Goal: Task Accomplishment & Management: Complete application form

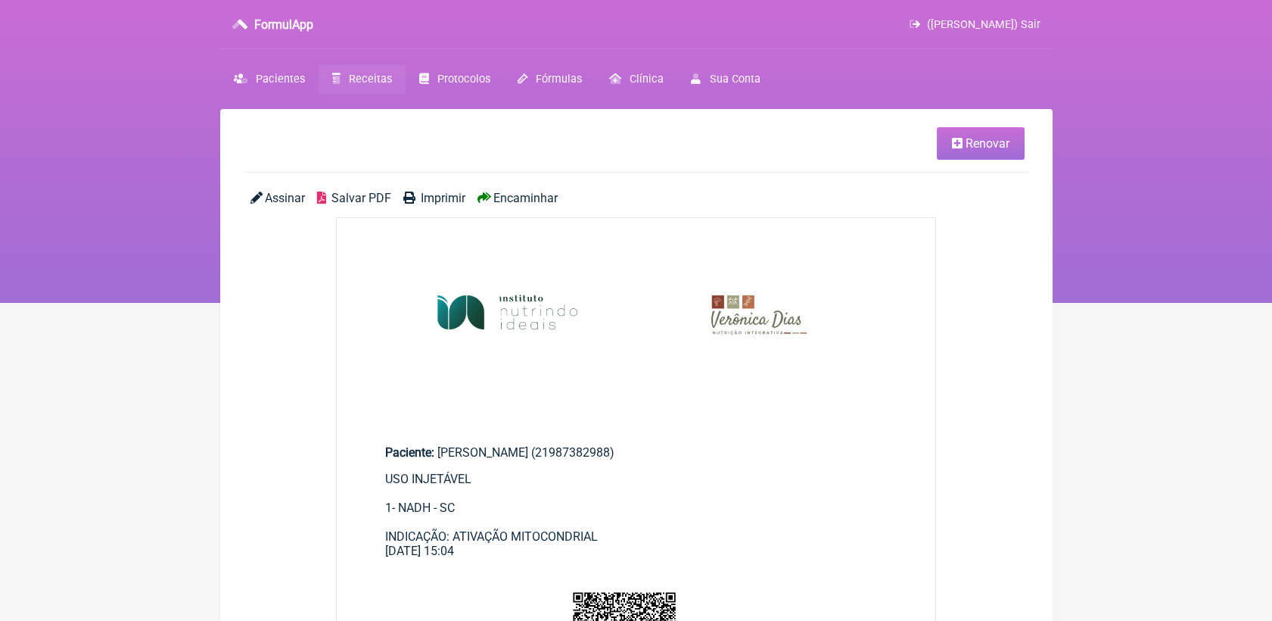
click at [360, 80] on span "Receitas" at bounding box center [370, 79] width 43 height 13
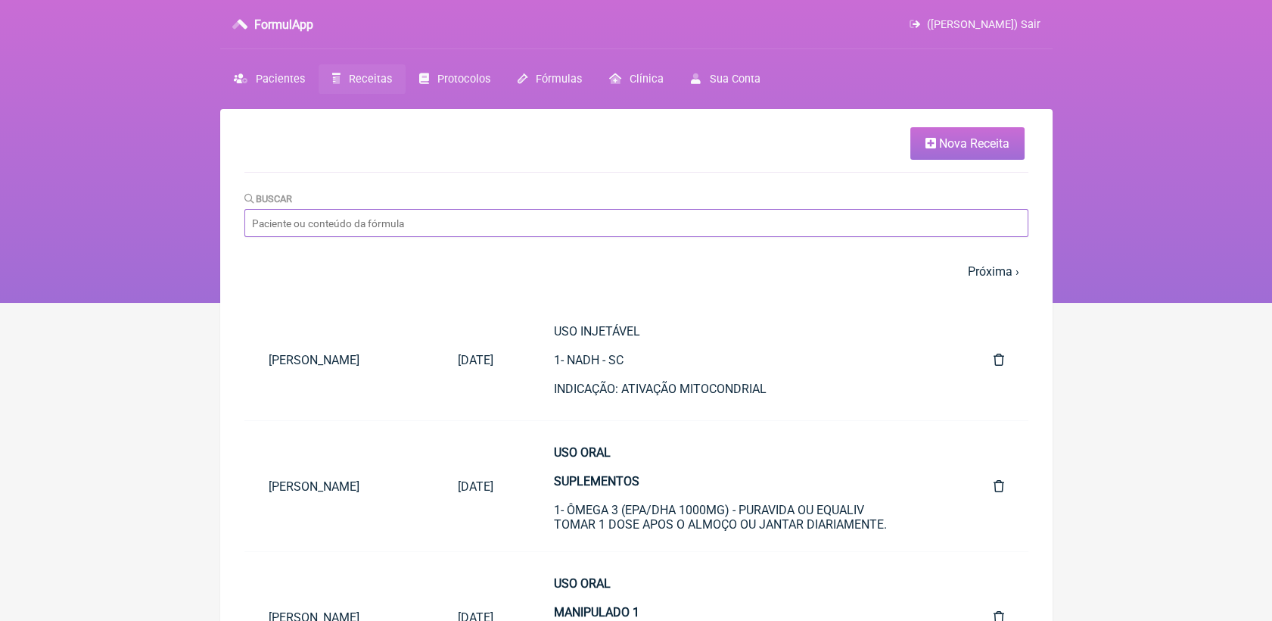
click at [467, 232] on input "Buscar" at bounding box center [636, 223] width 784 height 28
type input "[PERSON_NAME]"
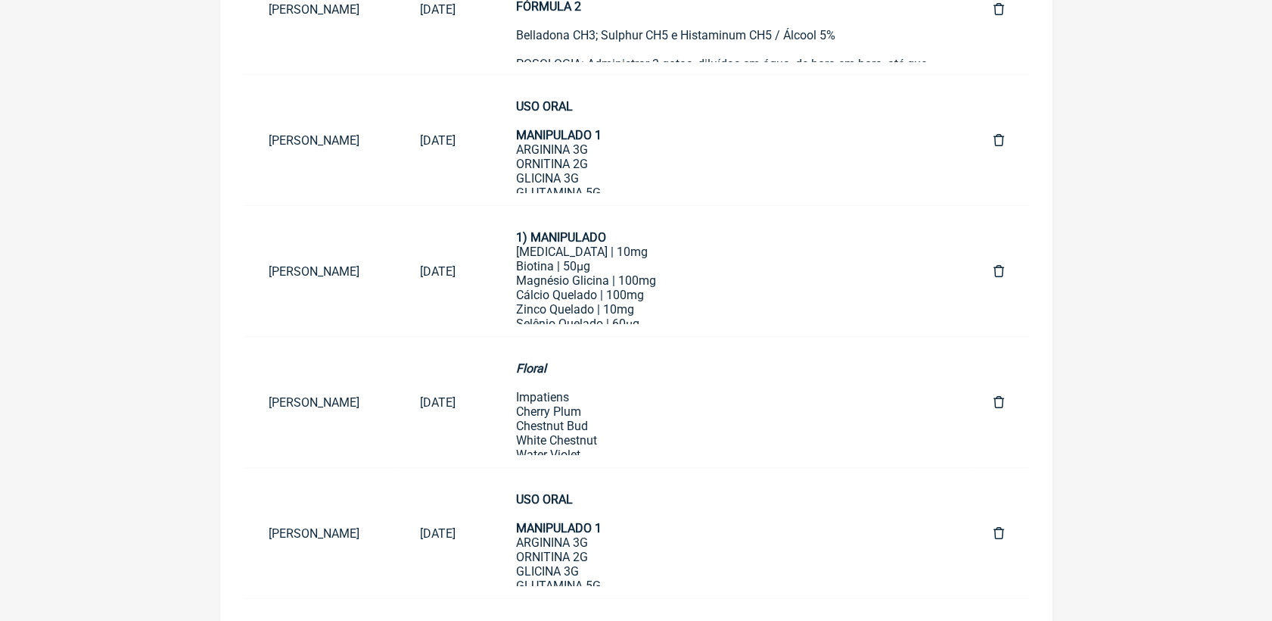
scroll to position [457, 0]
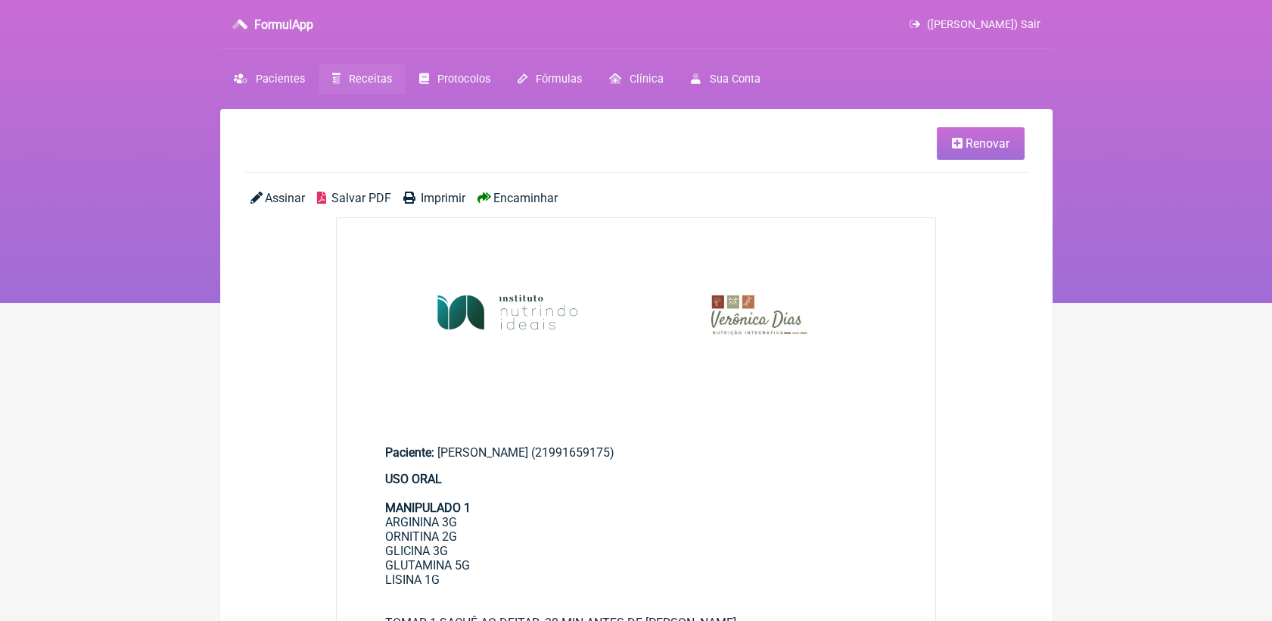
click at [966, 154] on link "Renovar" at bounding box center [981, 143] width 88 height 33
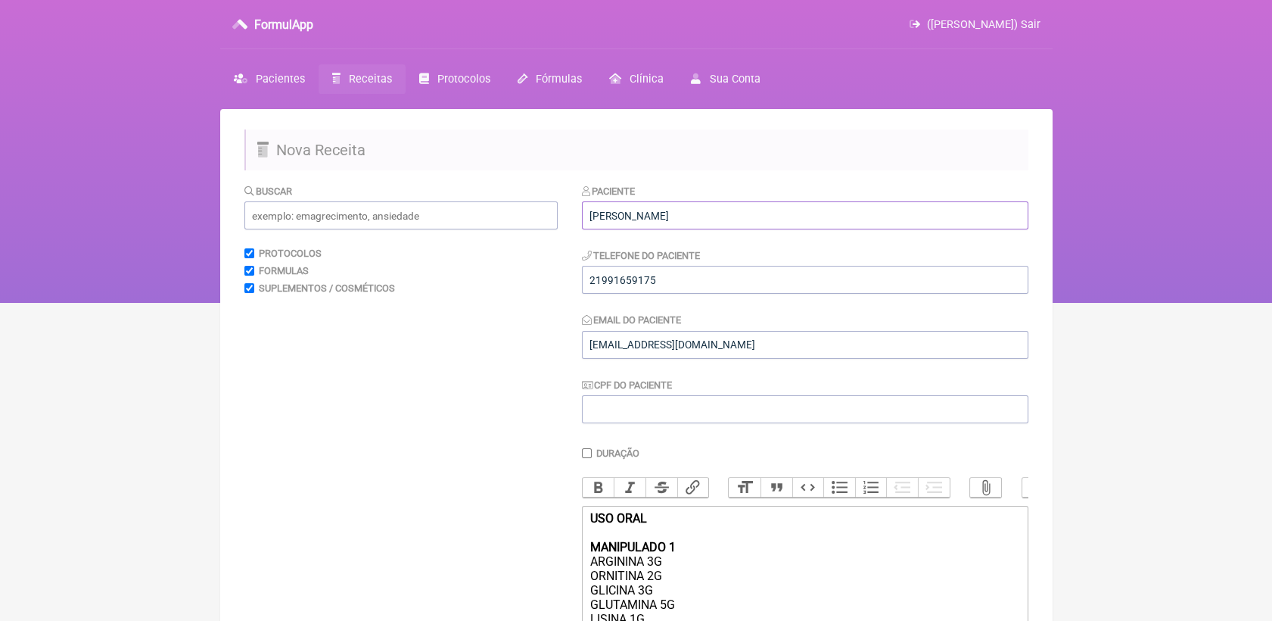
drag, startPoint x: 708, startPoint y: 210, endPoint x: 484, endPoint y: 209, distance: 224.8
click at [484, 209] on form "Buscar Protocolos Formulas Suplementos / Cosméticos Paciente [PERSON_NAME] Tele…" at bounding box center [636, 592] width 784 height 818
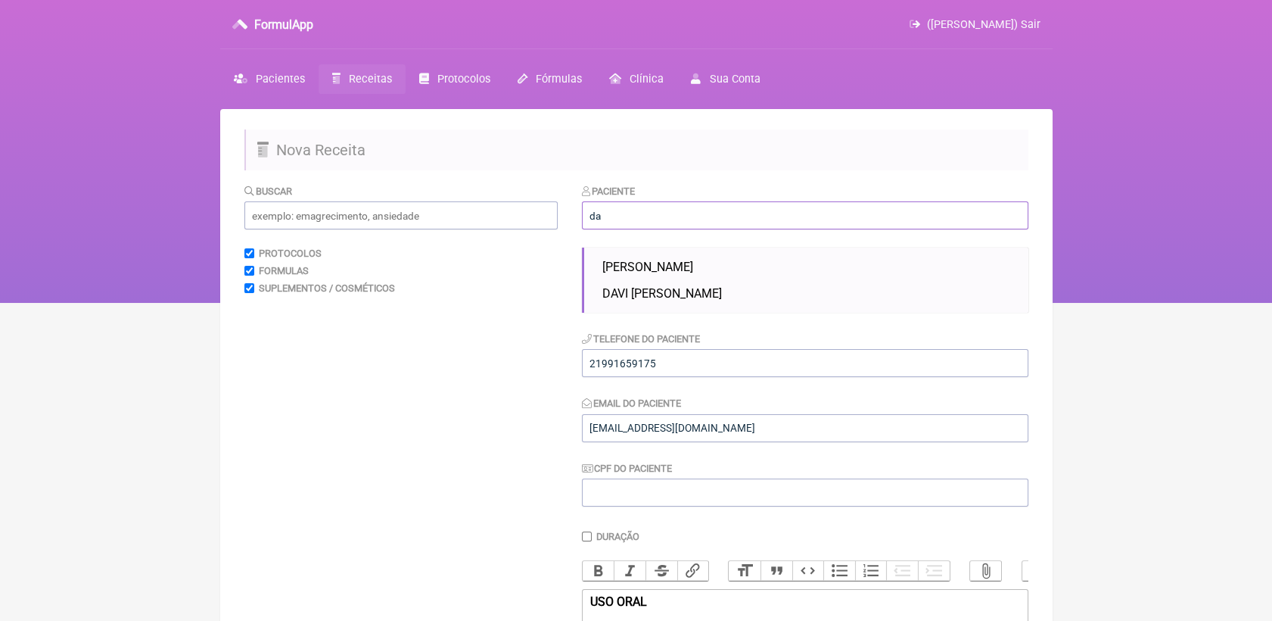
type input "d"
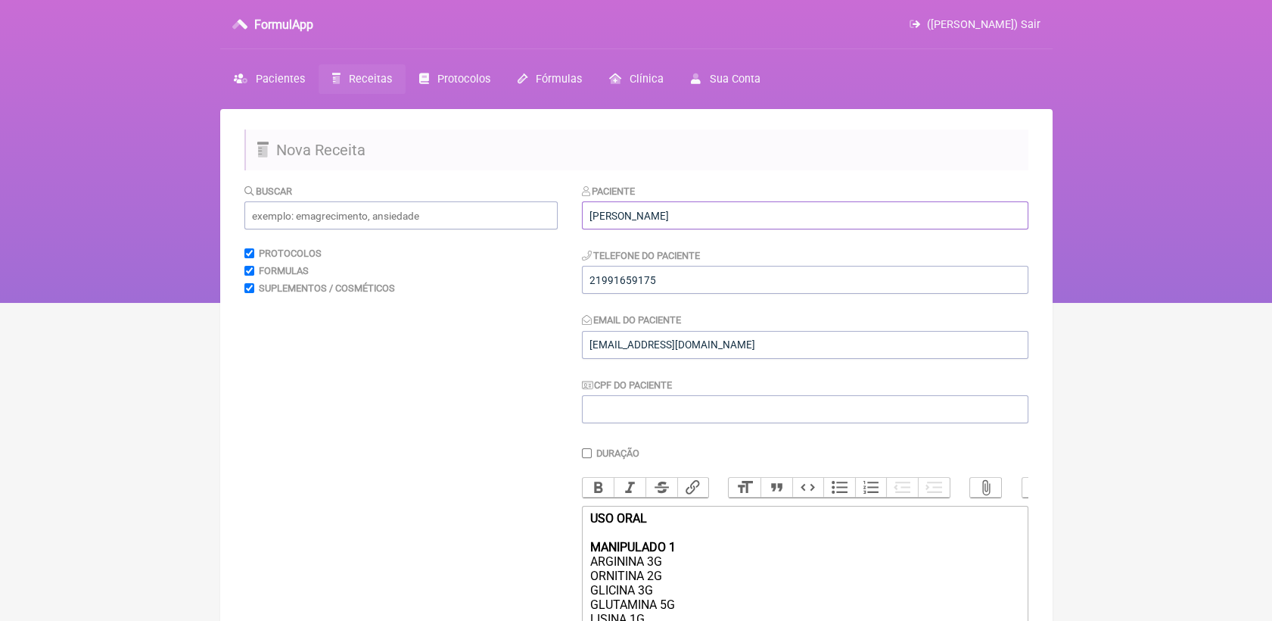
type input "[PERSON_NAME]"
drag, startPoint x: 686, startPoint y: 283, endPoint x: 572, endPoint y: 294, distance: 114.1
click at [572, 294] on form "Buscar Protocolos Formulas Suplementos / Cosméticos Paciente [PERSON_NAME] URIB…" at bounding box center [636, 592] width 784 height 818
click at [724, 357] on input "[EMAIL_ADDRESS][DOMAIN_NAME]" at bounding box center [805, 345] width 446 height 28
click at [999, 450] on div "Paciente [PERSON_NAME] URIBE Telefone do Paciente 21991659175 Email do Paciente…" at bounding box center [805, 592] width 446 height 818
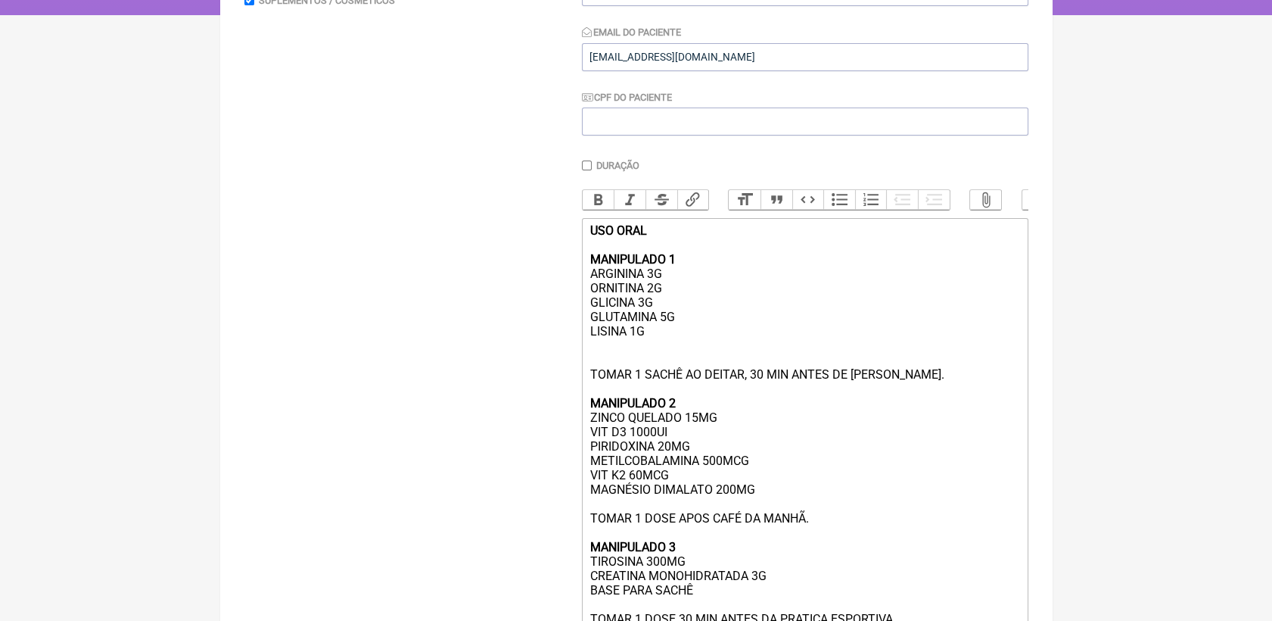
scroll to position [336, 0]
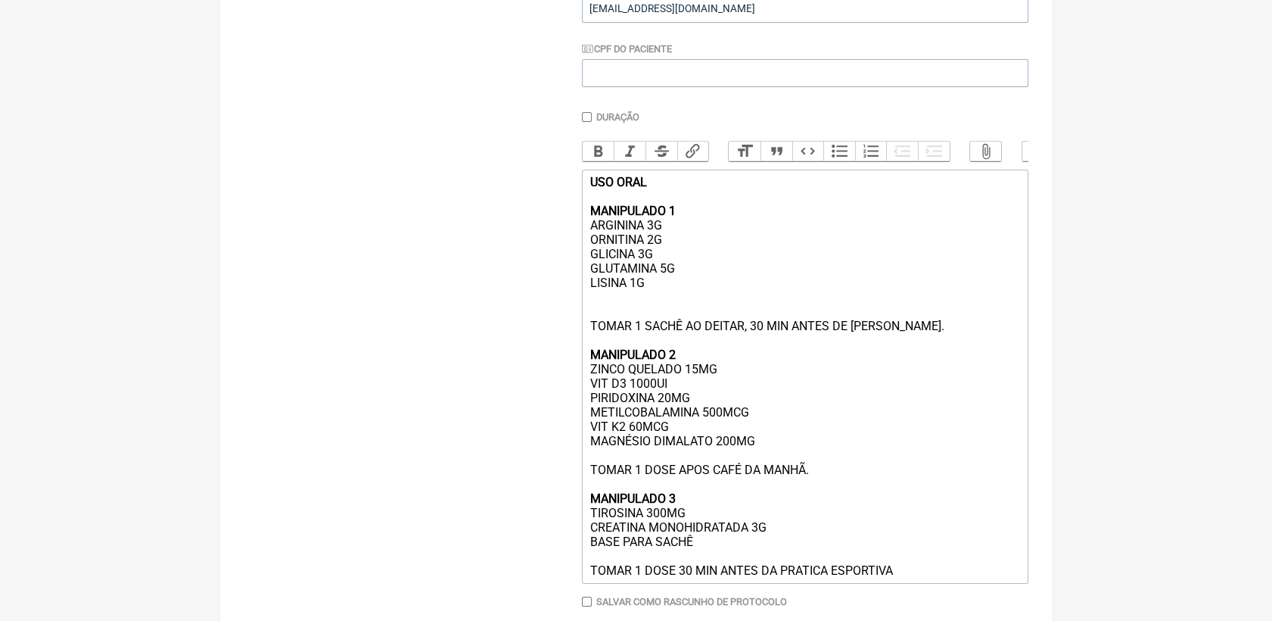
click at [626, 313] on div "USO ORAL MANIPULADO 1 ARGININA 3G ORNITINA 2G GLICINA 3G GLUTAMINA 5G LISINA 1G…" at bounding box center [805, 376] width 430 height 403
click at [590, 320] on div "USO ORAL MANIPULADO 1 ARGININA 3G ORNITINA 2G GLICINA 3G GLUTAMINA 5G LISINA 1G…" at bounding box center [805, 376] width 430 height 403
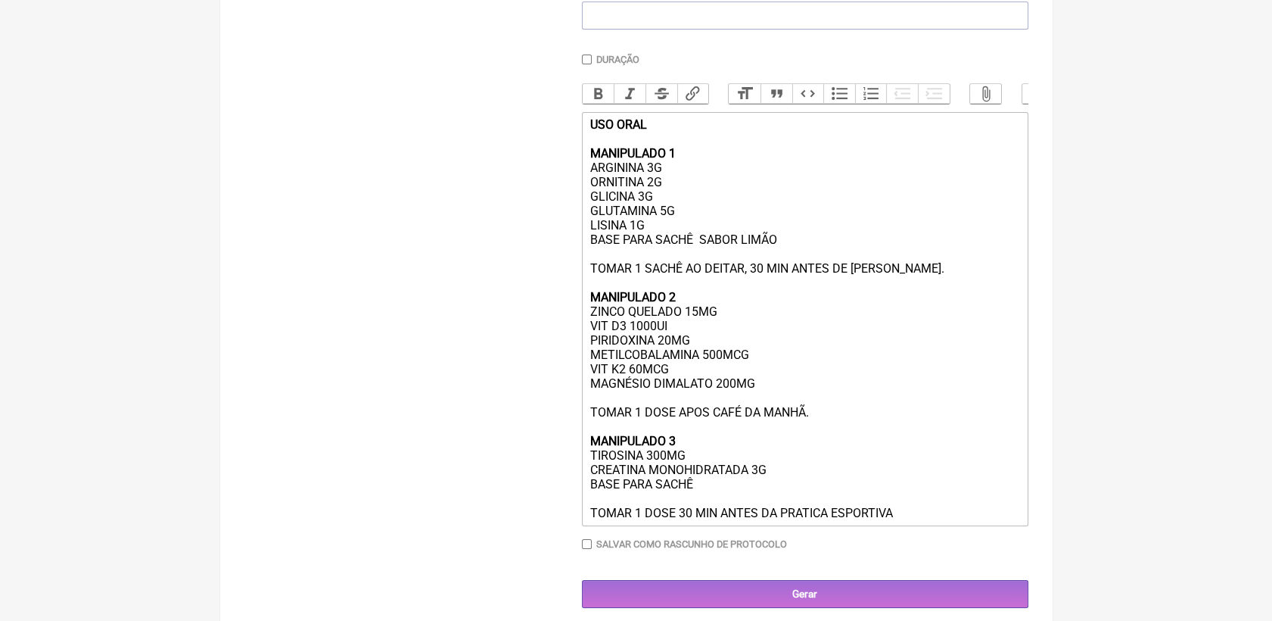
scroll to position [420, 0]
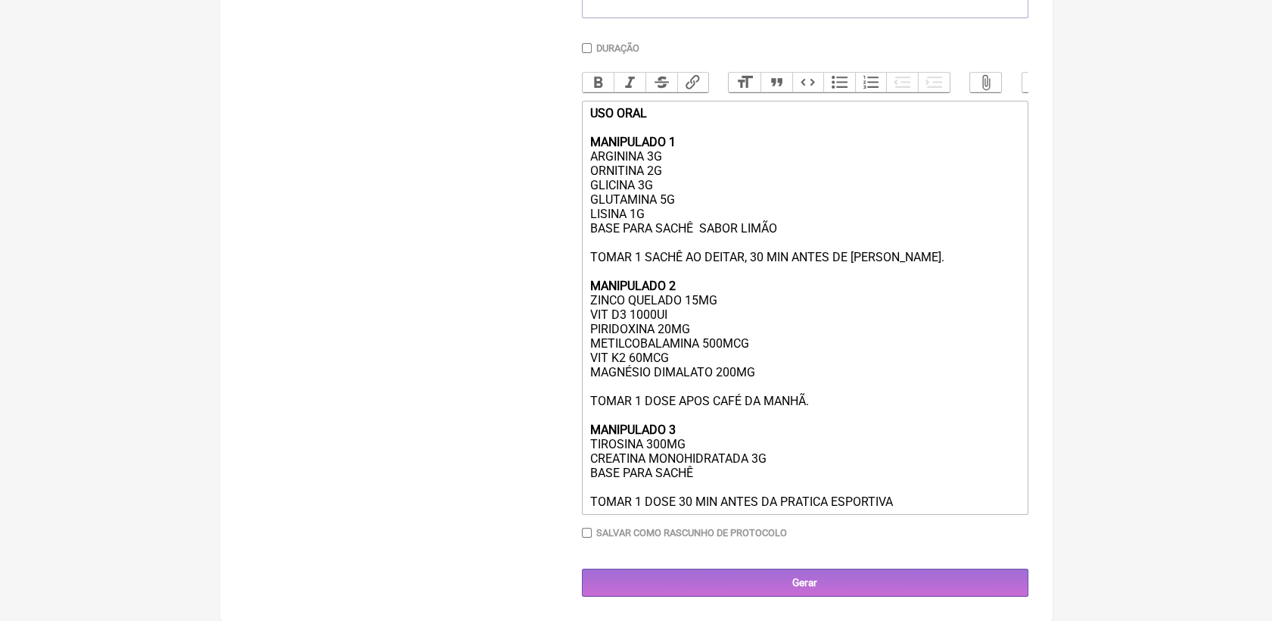
click at [787, 227] on div "USO ORAL MANIPULADO 1 ARGININA 3G ORNITINA 2G GLICINA 3G GLUTAMINA 5G LISINA 1G…" at bounding box center [805, 307] width 430 height 403
drag, startPoint x: 749, startPoint y: 233, endPoint x: 779, endPoint y: 230, distance: 29.7
click at [779, 230] on div "USO ORAL MANIPULADO 1 ARGININA 3G ORNITINA 2G GLICINA 3G GLUTAMINA 5G LISINA 1G…" at bounding box center [805, 307] width 430 height 403
click at [792, 229] on div "USO ORAL MANIPULADO 1 ARGININA 3G ORNITINA 2G GLICINA 3G GLUTAMINA 5G LISINA 1G…" at bounding box center [805, 307] width 430 height 403
drag, startPoint x: 590, startPoint y: 311, endPoint x: 724, endPoint y: 310, distance: 134.7
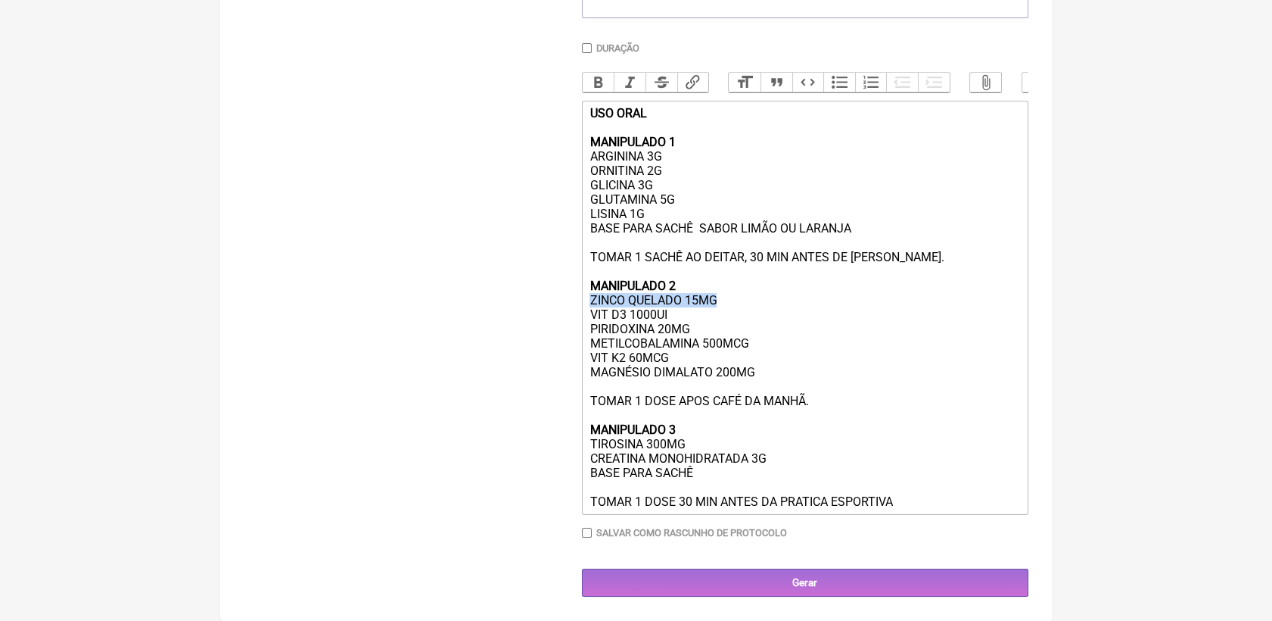
click at [724, 310] on div "USO ORAL MANIPULADO 1 ARGININA 3G ORNITINA 2G GLICINA 3G GLUTAMINA 5G LISINA 1G…" at bounding box center [805, 307] width 430 height 403
click at [700, 307] on div "USO ORAL MANIPULADO 1 ARGININA 3G ORNITINA 2G GLICINA 3G GLUTAMINA 5G LISINA 1G…" at bounding box center [805, 307] width 430 height 403
click at [694, 309] on div "USO ORAL MANIPULADO 1 ARGININA 3G ORNITINA 2G GLICINA 3G GLUTAMINA 5G LISINA 1G…" at bounding box center [805, 307] width 430 height 403
drag, startPoint x: 719, startPoint y: 309, endPoint x: 586, endPoint y: 310, distance: 132.4
click at [586, 310] on trix-editor "USO ORAL MANIPULADO 1 ARGININA 3G ORNITINA 2G GLICINA 3G GLUTAMINA 5G LISINA 1G…" at bounding box center [805, 308] width 446 height 414
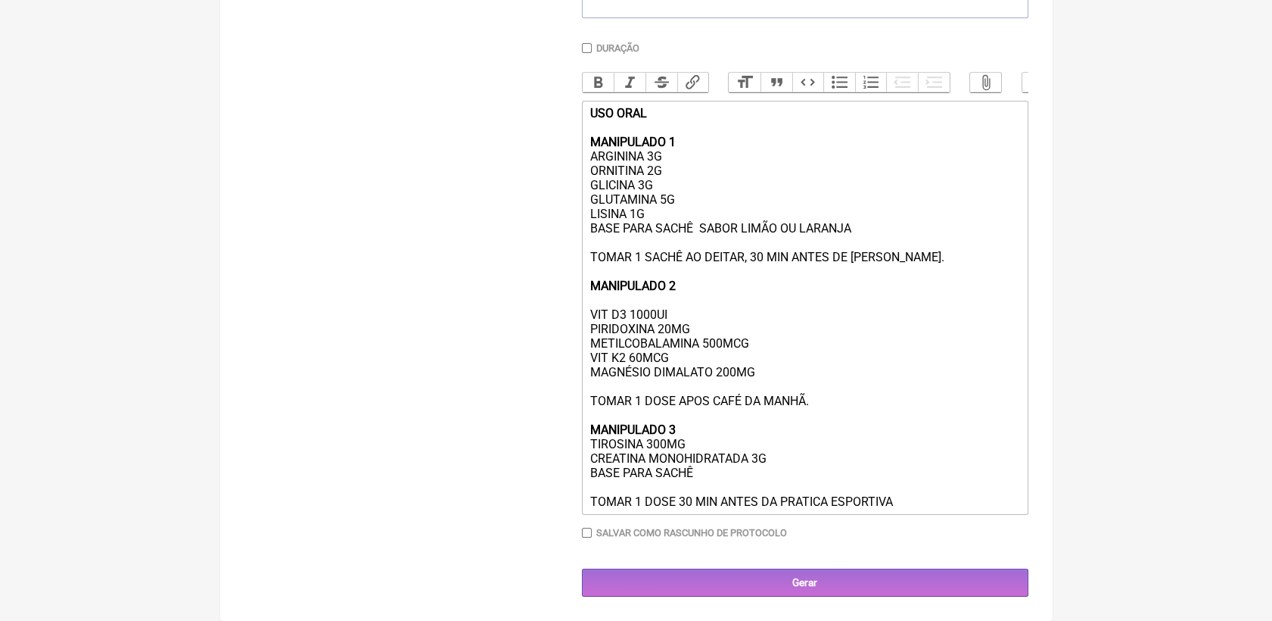
scroll to position [418, 0]
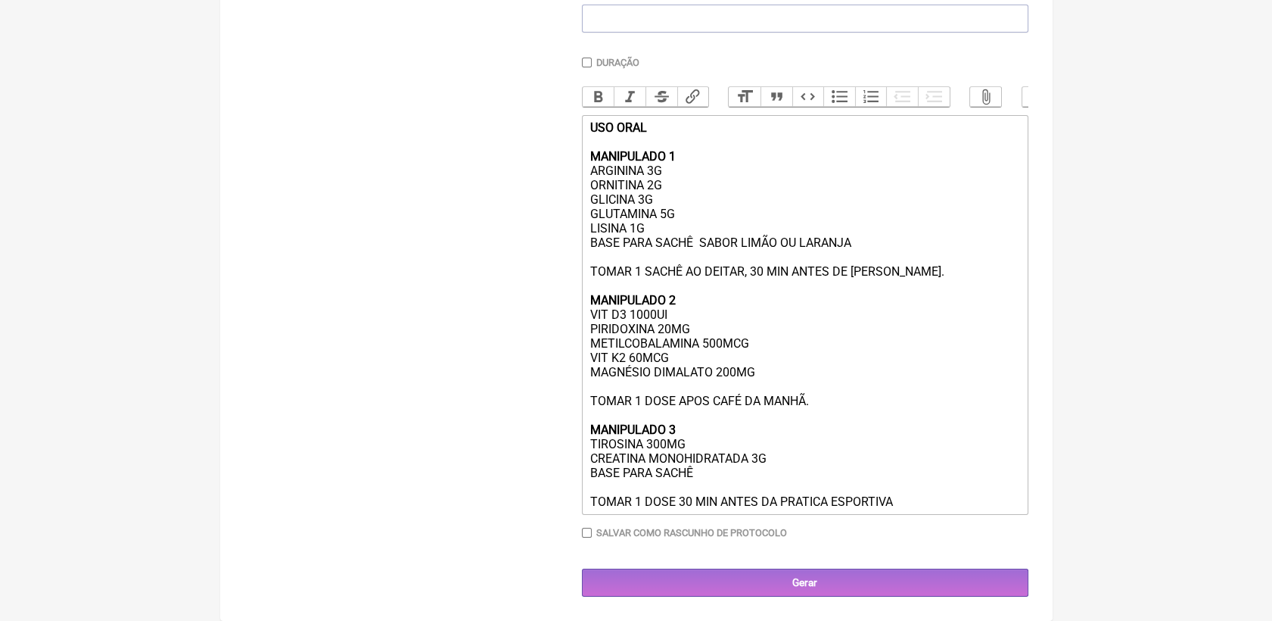
click at [649, 221] on div "USO ORAL MANIPULADO 1 ARGININA 3G ORNITINA 2G GLICINA 3G GLUTAMINA 5G LISINA 1G…" at bounding box center [805, 314] width 430 height 388
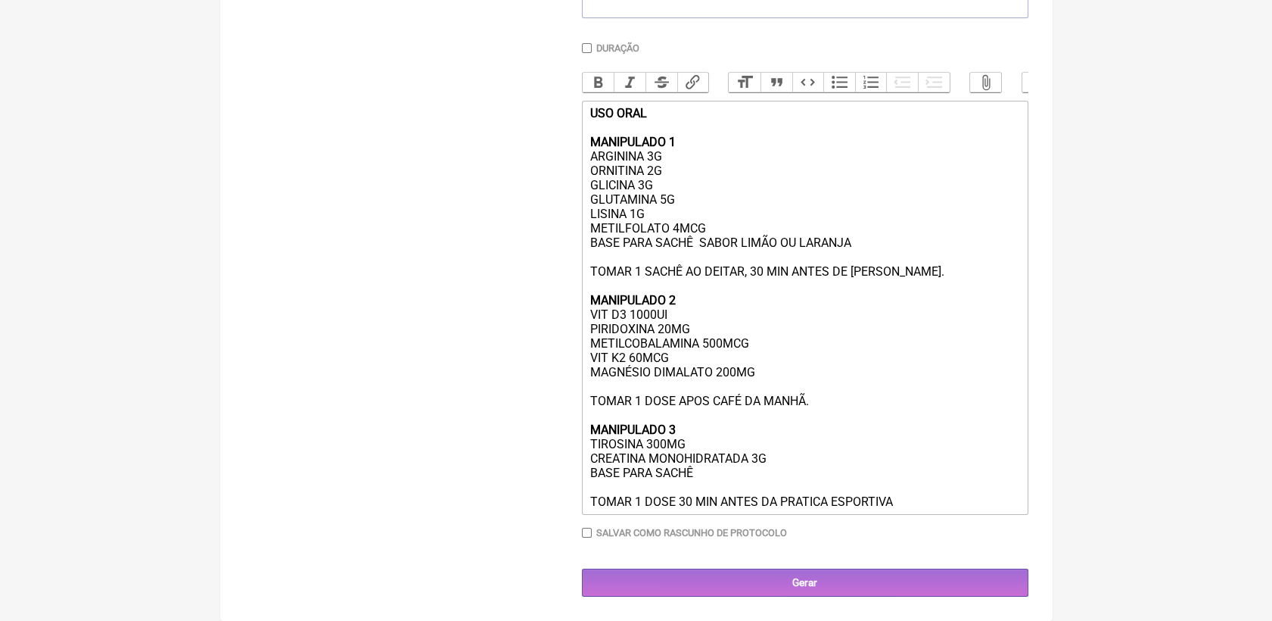
scroll to position [434, 0]
click at [644, 203] on div "USO ORAL MANIPULADO 1 ARGININA 3G ORNITINA 2G GLICINA 3G GLUTAMINA 5G LISINA 1G…" at bounding box center [805, 307] width 430 height 403
click at [896, 500] on div "USO ORAL MANIPULADO 1 ARGININA 3G ORNITINA 2G GLICINA 3G GLUTAMINA 5G LISINA 1G…" at bounding box center [805, 307] width 430 height 403
click at [717, 475] on div "USO ORAL MANIPULADO 1 ARGININA 3G ORNITINA 2G GLICINA 3G GLUTAMINA 5G LISINA 1G…" at bounding box center [805, 307] width 430 height 403
click at [694, 383] on div "USO ORAL MANIPULADO 1 ARGININA 3G ORNITINA 2G GLICINA 3G GLUTAMINA 5G LISINA 1G…" at bounding box center [805, 307] width 430 height 403
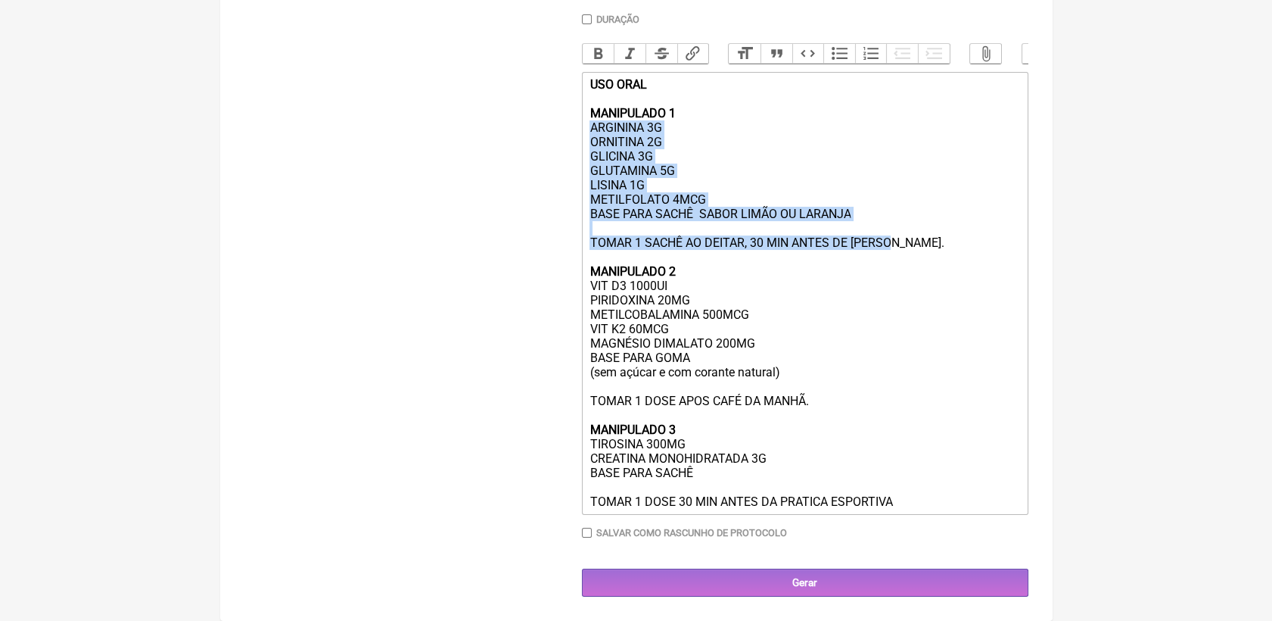
drag, startPoint x: 590, startPoint y: 144, endPoint x: 896, endPoint y: 266, distance: 329.1
click at [896, 266] on div "USO ORAL MANIPULADO 1 ARGININA 3G ORNITINA 2G GLICINA 3G GLUTAMINA 5G LISINA 1G…" at bounding box center [805, 292] width 430 height 431
copy div "ARGININA 3G ORNITINA 2G GLICINA 3G GLUTAMINA 5G LISINA 1G METILFOLATO 4MCG BASE…"
click at [668, 151] on div "USO ORAL MANIPULADO 1 ARGININA 3G ORNITINA 2G GLICINA 3G GLUTAMINA 5G LISINA 1G…" at bounding box center [805, 292] width 430 height 431
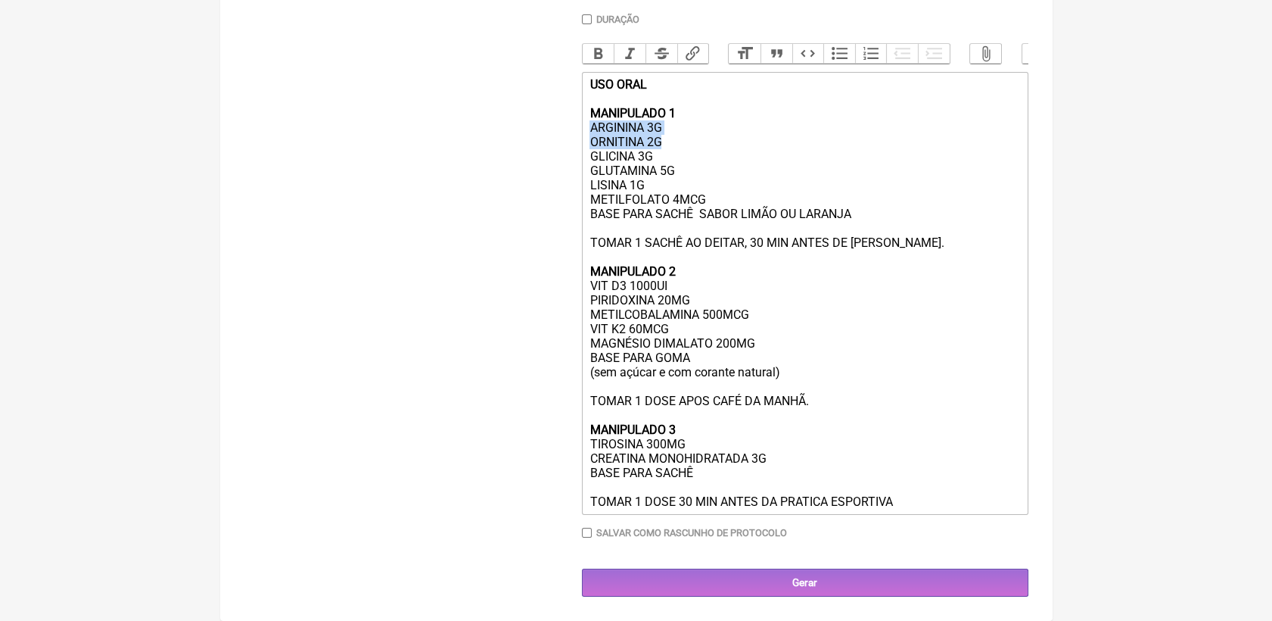
drag, startPoint x: 591, startPoint y: 142, endPoint x: 668, endPoint y: 159, distance: 79.0
click at [668, 159] on div "USO ORAL MANIPULADO 1 ARGININA 3G ORNITINA 2G GLICINA 3G GLUTAMINA 5G LISINA 1G…" at bounding box center [805, 292] width 430 height 431
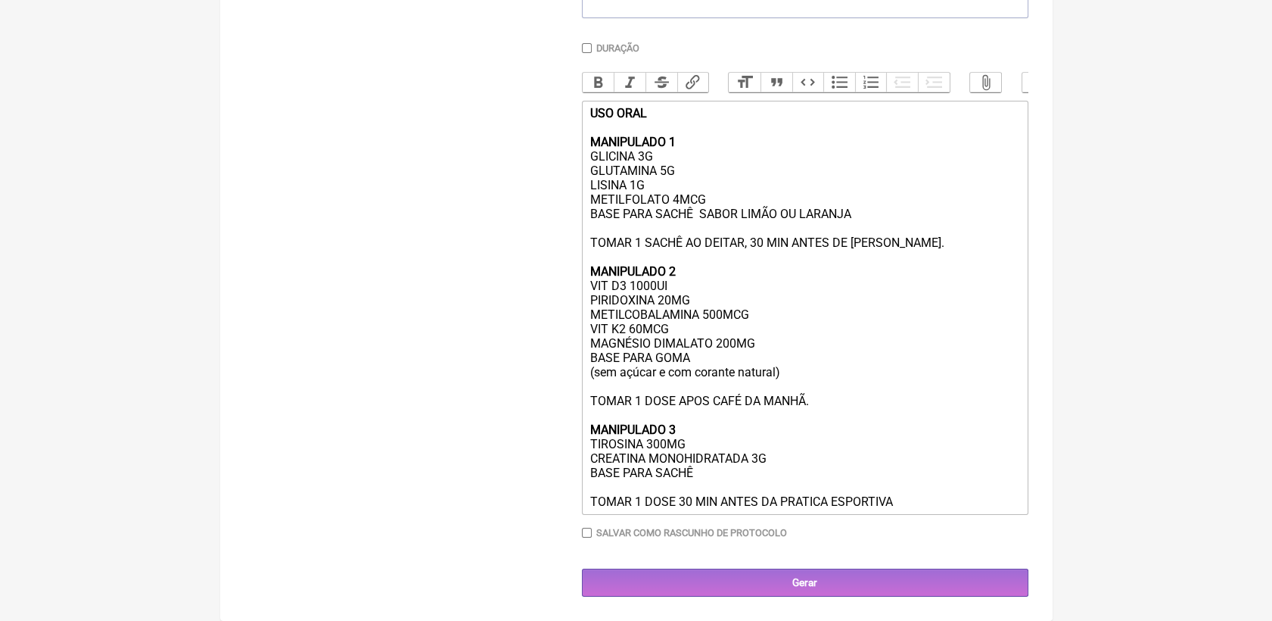
click at [692, 179] on div "USO ORAL MANIPULADO 1 GLICINA 3G GLUTAMINA 5G LISINA 1G METILFOLATO 4MCG BASE P…" at bounding box center [805, 307] width 430 height 403
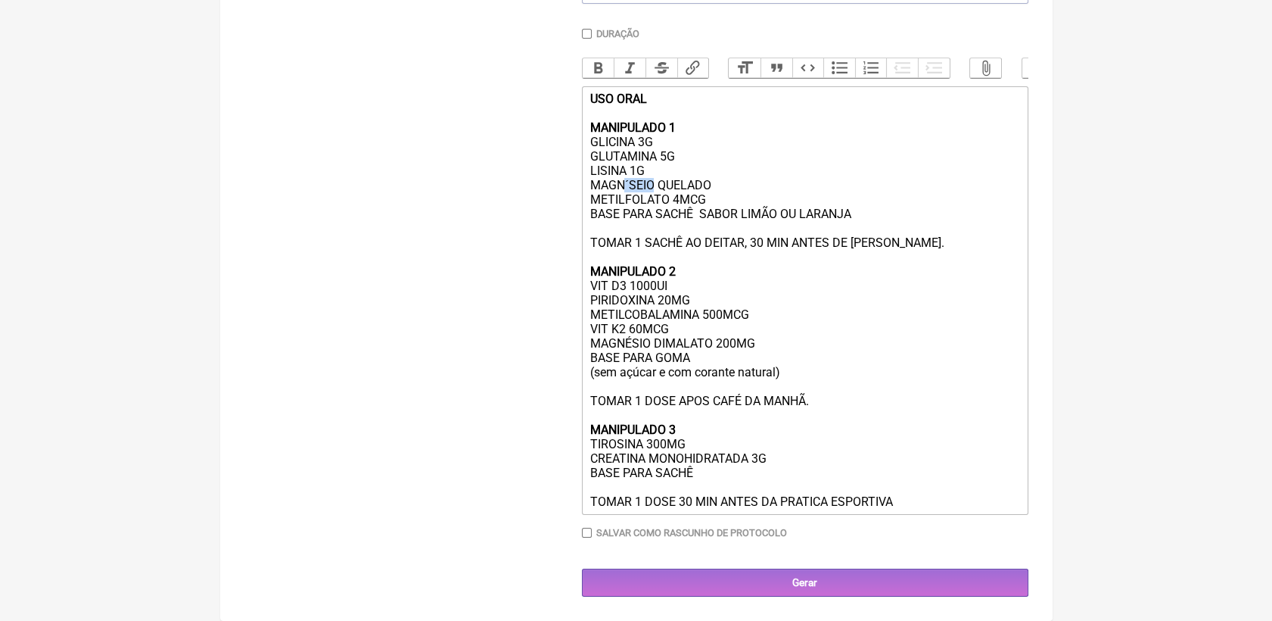
drag, startPoint x: 624, startPoint y: 185, endPoint x: 655, endPoint y: 189, distance: 31.4
click at [655, 189] on div "USO ORAL MANIPULADO 1 GLICINA 3G GLUTAMINA 5G LISINA 1G MAGN´SEIO QUELADO METIL…" at bounding box center [805, 300] width 430 height 417
click at [727, 188] on div "USO ORAL MANIPULADO 1 GLICINA 3G GLUTAMINA 5G LISINA 1G MAGNÉSIO QUELADO METILF…" at bounding box center [805, 300] width 430 height 417
click at [726, 359] on div "USO ORAL MANIPULADO 1 GLICINA 3G GLUTAMINA 5G LISINA 1G MAGNÉSIO QUELADO 150MG …" at bounding box center [805, 300] width 430 height 417
type trix-editor "<div><strong>USO ORAL<br><br>MANIPULADO 1</strong><br>GLICINA 3G<br>GLUTAMINA 5…"
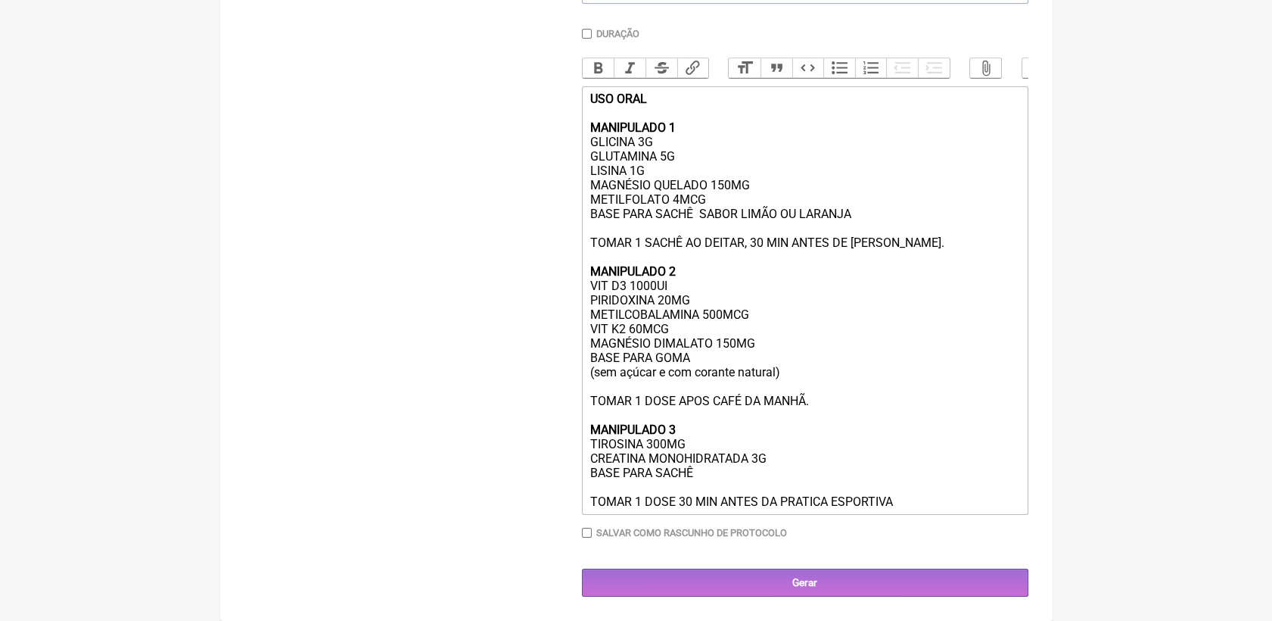
drag, startPoint x: 586, startPoint y: 148, endPoint x: 854, endPoint y: 226, distance: 278.3
click at [854, 226] on trix-editor "USO ORAL MANIPULADO 1 GLICINA 3G GLUTAMINA 5G LISINA 1G MAGNÉSIO QUELADO 150MG …" at bounding box center [805, 300] width 446 height 428
copy div "GLICINA 3G GLUTAMINA 5G LISINA 1G MAGNÉSIO QUELADO 150MG METILFOLATO 4MCG BASE …"
click at [697, 118] on div "USO ORAL MANIPULADO 1 GLICINA 3G GLUTAMINA 5G LISINA 1G MAGNÉSIO QUELADO 150MG …" at bounding box center [805, 300] width 430 height 417
drag, startPoint x: 586, startPoint y: 130, endPoint x: 901, endPoint y: 512, distance: 494.1
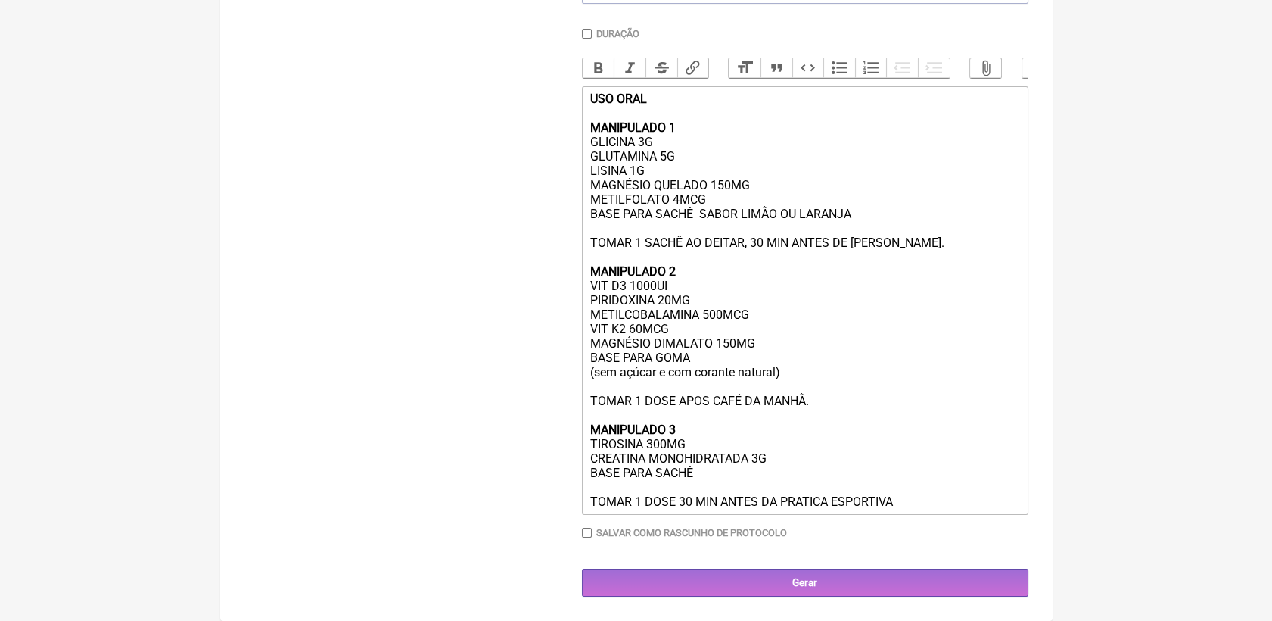
click at [901, 512] on trix-editor "USO ORAL MANIPULADO 1 GLICINA 3G GLUTAMINA 5G LISINA 1G MAGNÉSIO QUELADO 150MG …" at bounding box center [805, 300] width 446 height 428
copy div "MANIPULADO 1 GLICINA 3G GLUTAMINA 5G LISINA 1G MAGNÉSIO QUELADO 150MG METILFOLA…"
click at [940, 509] on div "USO ORAL MANIPULADO 1 GLICINA 3G GLUTAMINA 5G LISINA 1G MAGNÉSIO QUELADO 150MG …" at bounding box center [805, 300] width 430 height 417
click at [894, 587] on input "Gerar" at bounding box center [805, 582] width 446 height 28
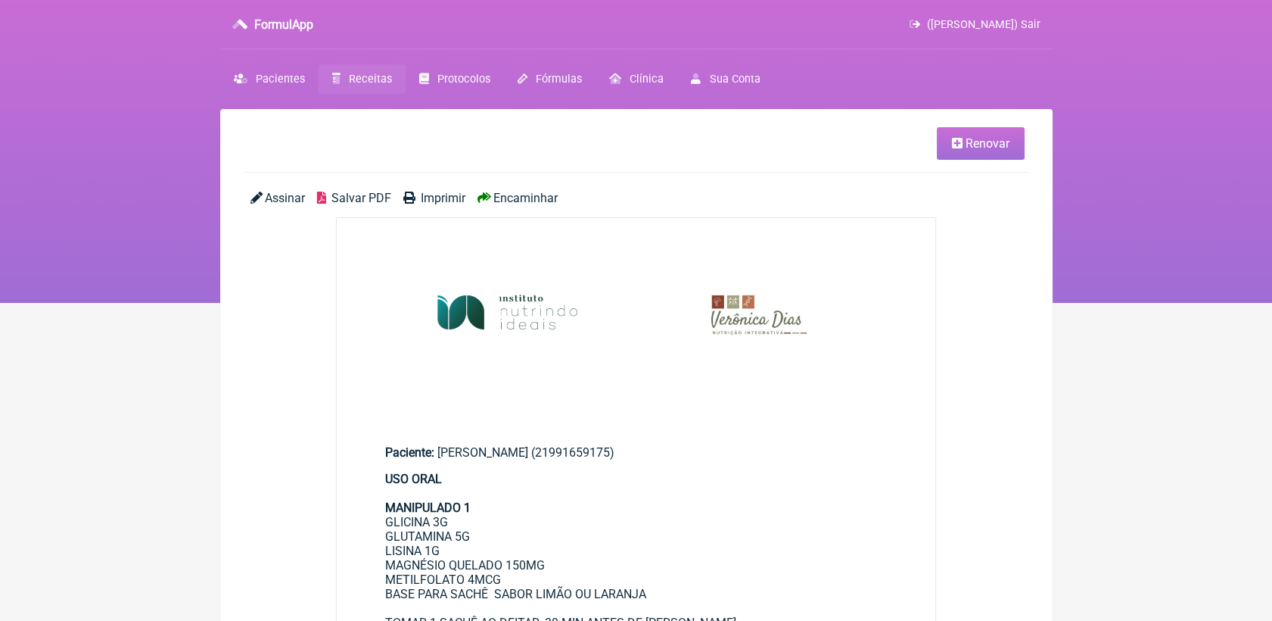
click at [375, 201] on span "Salvar PDF" at bounding box center [361, 198] width 60 height 14
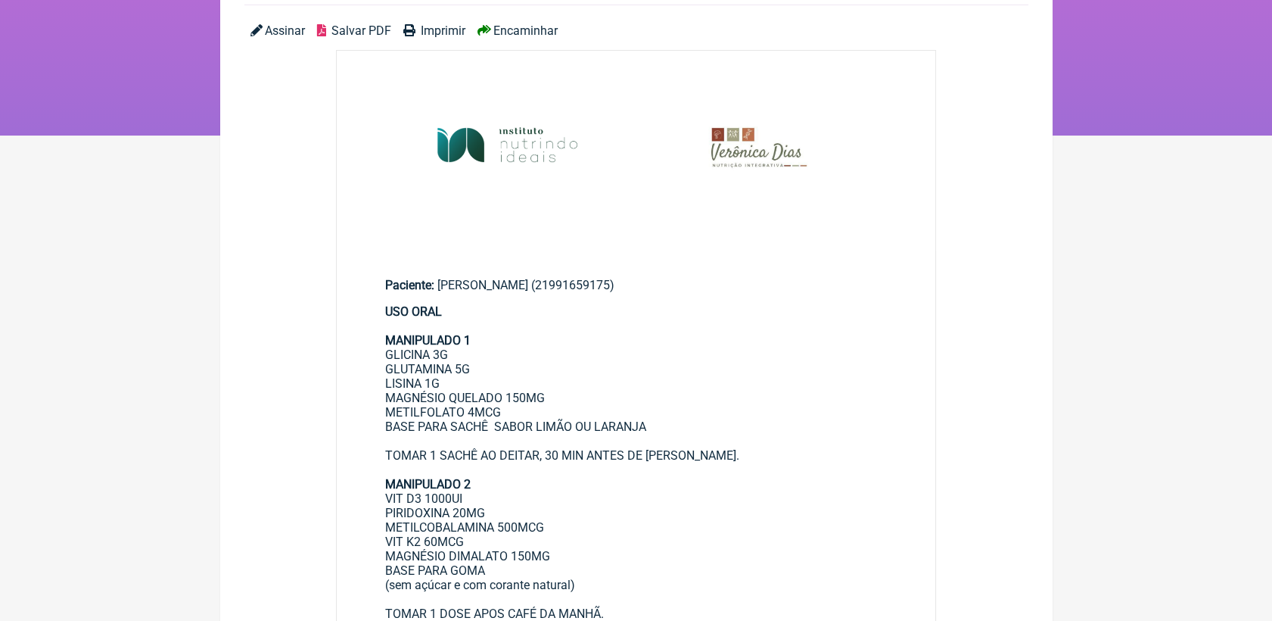
scroll to position [168, 0]
click at [1011, 353] on main "Renovar Assinar Salvar PDF Imprimir Encaminhar Paciente: DAVID FRANCISCO FIGUEI…" at bounding box center [636, 589] width 832 height 1297
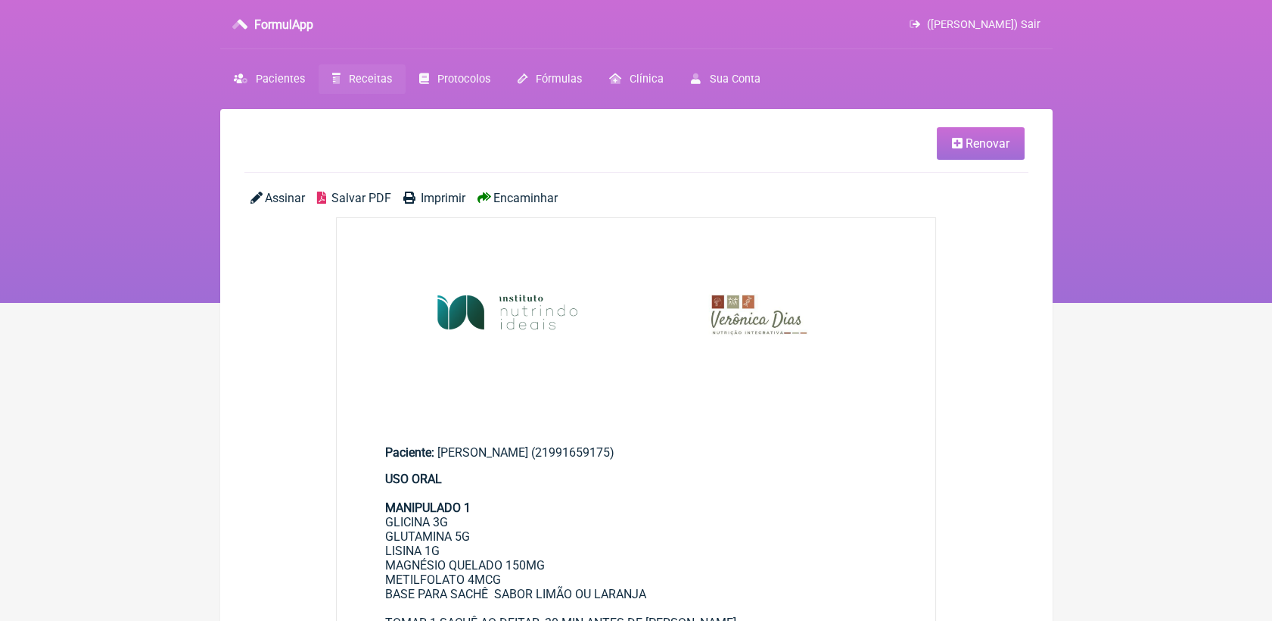
click at [963, 148] on link "Renovar" at bounding box center [981, 143] width 88 height 33
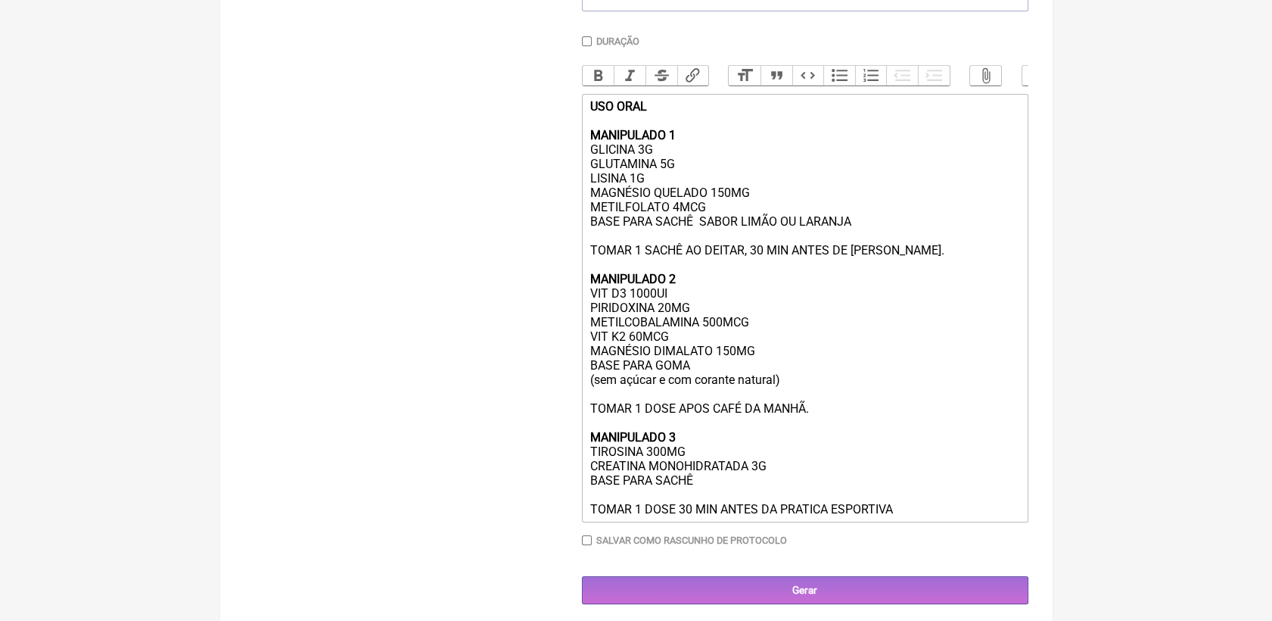
scroll to position [420, 0]
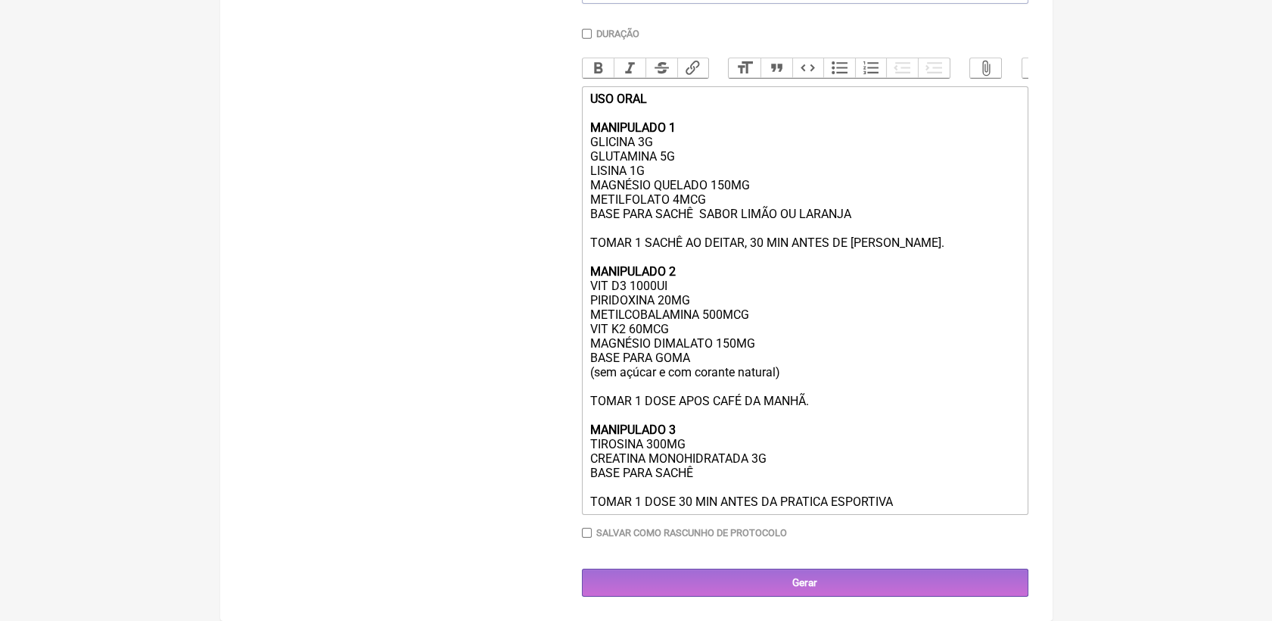
click at [923, 267] on div "USO ORAL MANIPULADO 1 GLICINA 3G GLUTAMINA 5G LISINA 1G MAGNÉSIO QUELADO 150MG …" at bounding box center [805, 300] width 430 height 417
click at [849, 428] on div "USO ORAL MANIPULADO 1 GLICINA 3G GLUTAMINA 5G LISINA 1G MAGNÉSIO QUELADO 150MG …" at bounding box center [805, 300] width 430 height 417
click at [932, 509] on div "USO ORAL MANIPULADO 1 GLICINA 3G GLUTAMINA 5G LISINA 1G MAGNÉSIO QUELADO 150MG …" at bounding box center [805, 300] width 430 height 417
type trix-editor "<div><strong>USO ORAL<br><br>MANIPULADO 1</strong><br>GLICINA 3G<br>GLUTAMINA 5…"
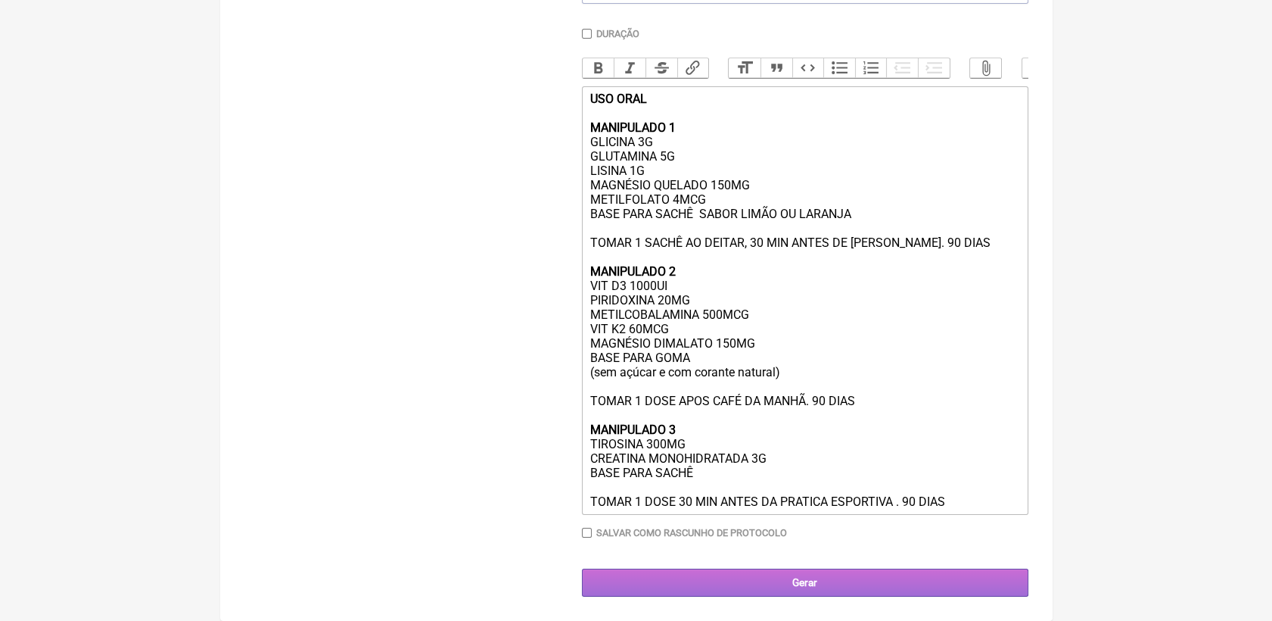
click at [957, 596] on input "Gerar" at bounding box center [805, 582] width 446 height 28
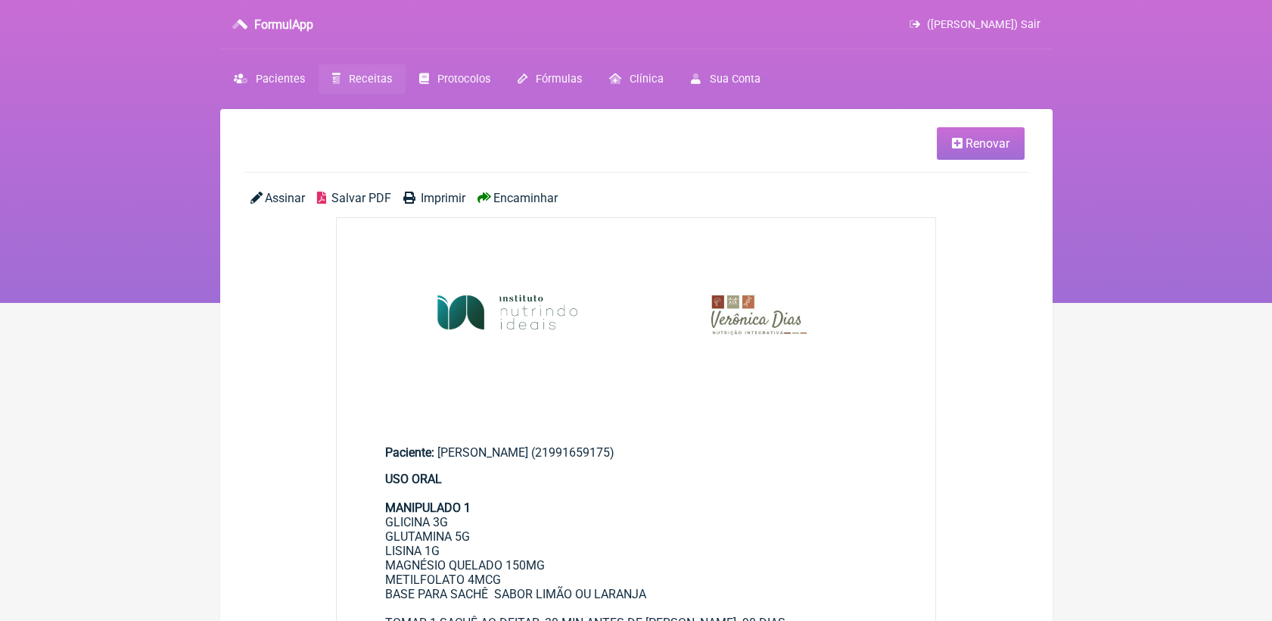
click at [370, 198] on span "Salvar PDF" at bounding box center [361, 198] width 60 height 14
drag, startPoint x: 1124, startPoint y: 425, endPoint x: 1106, endPoint y: 442, distance: 24.1
click at [1124, 303] on html "FormulApp (Veronica Almeida dias) Sair Pacientes Receitas Protocolos Fórmulas C…" at bounding box center [636, 151] width 1272 height 303
